Goal: Find contact information: Find contact information

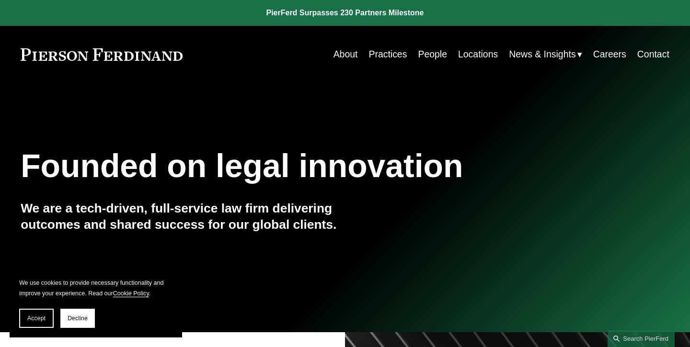
click at [340, 56] on link "About" at bounding box center [345, 54] width 24 height 19
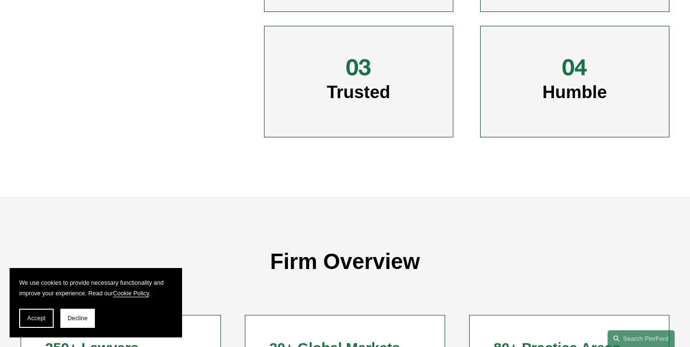
scroll to position [602, 0]
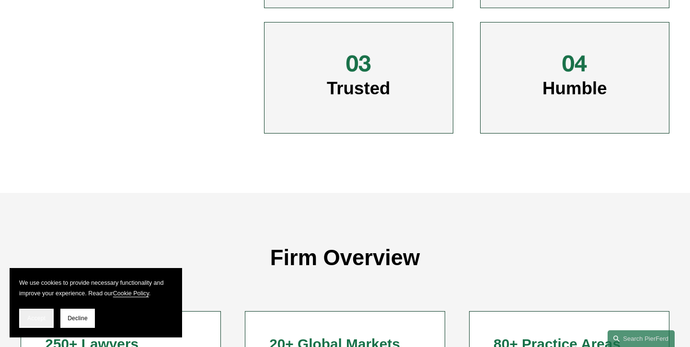
click at [31, 317] on span "Accept" at bounding box center [36, 318] width 18 height 7
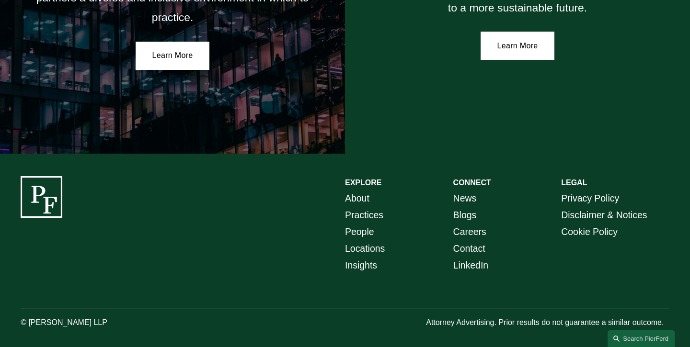
scroll to position [1730, 0]
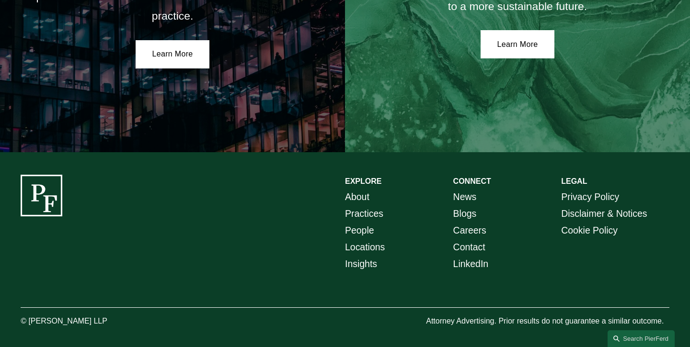
click at [359, 246] on link "Locations" at bounding box center [365, 247] width 40 height 17
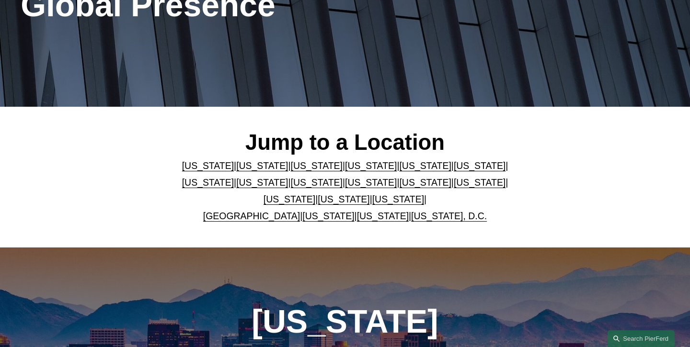
click at [399, 167] on link "[US_STATE]" at bounding box center [425, 165] width 52 height 11
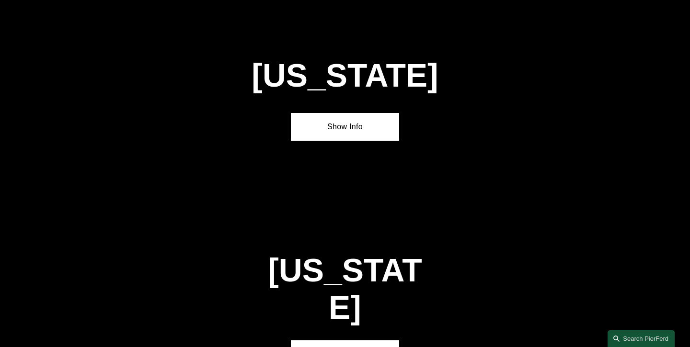
scroll to position [1189, 0]
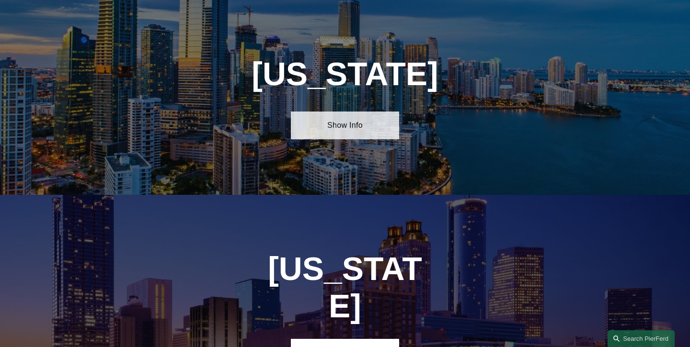
click at [343, 129] on link "Show Info" at bounding box center [345, 126] width 108 height 28
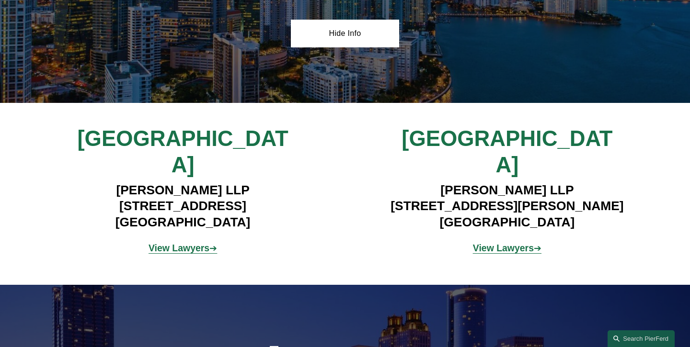
scroll to position [1282, 0]
